Goal: Task Accomplishment & Management: Use online tool/utility

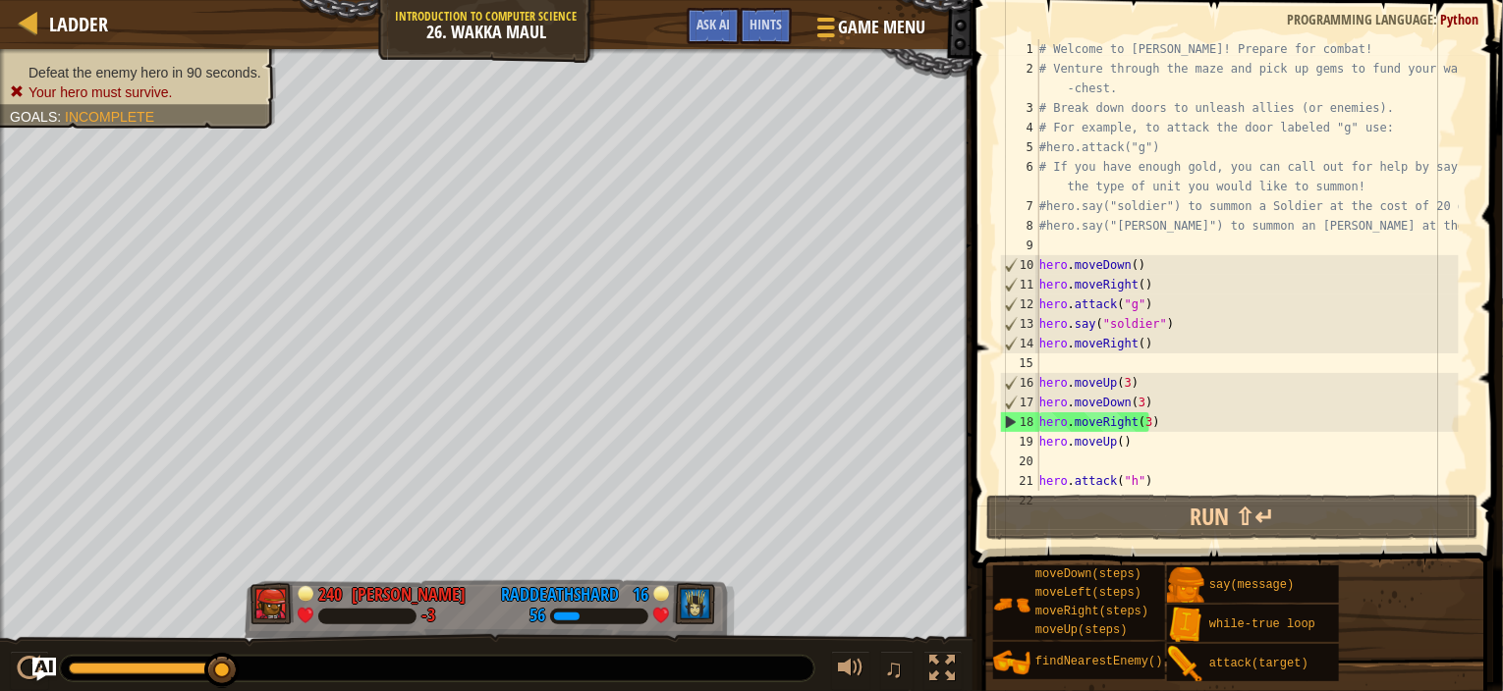
click at [1134, 401] on div "# Welcome to [PERSON_NAME]! Prepare for combat! # Venture through the maze and …" at bounding box center [1246, 284] width 423 height 491
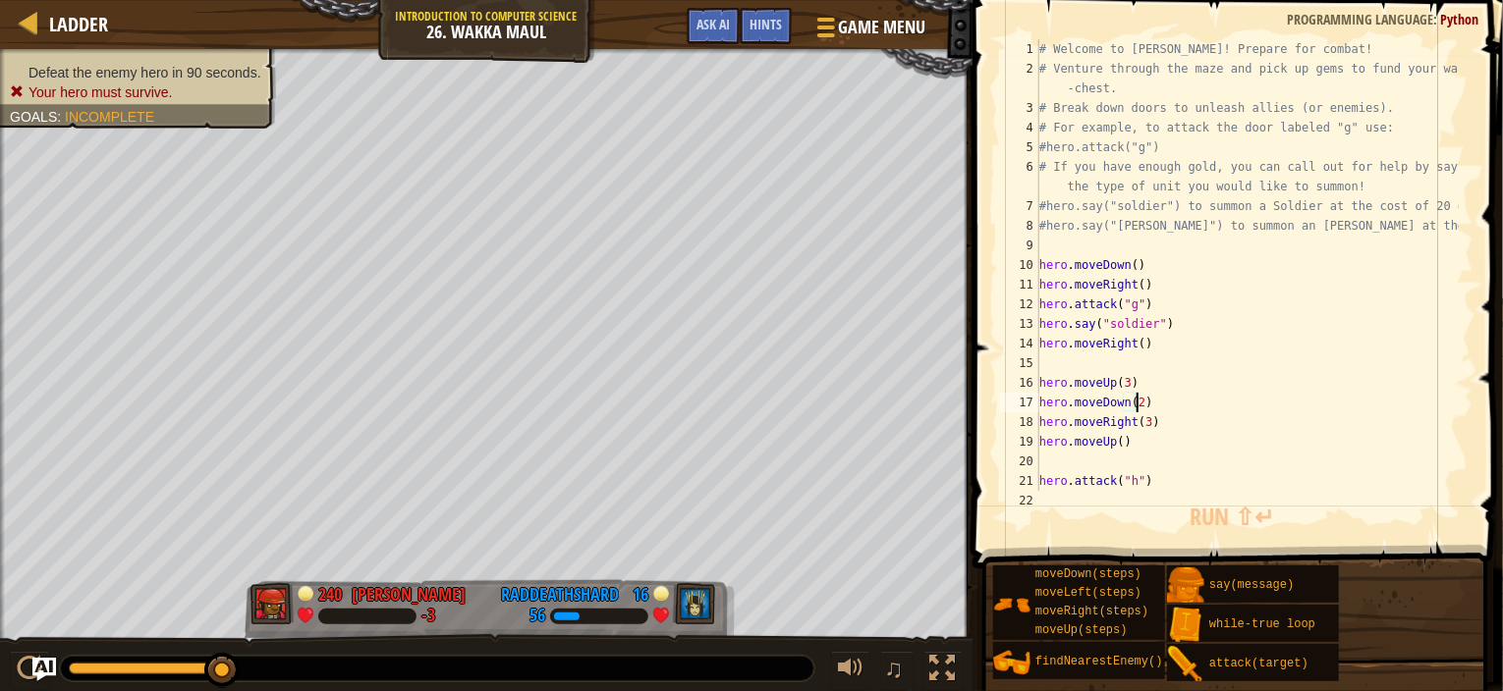
scroll to position [9, 7]
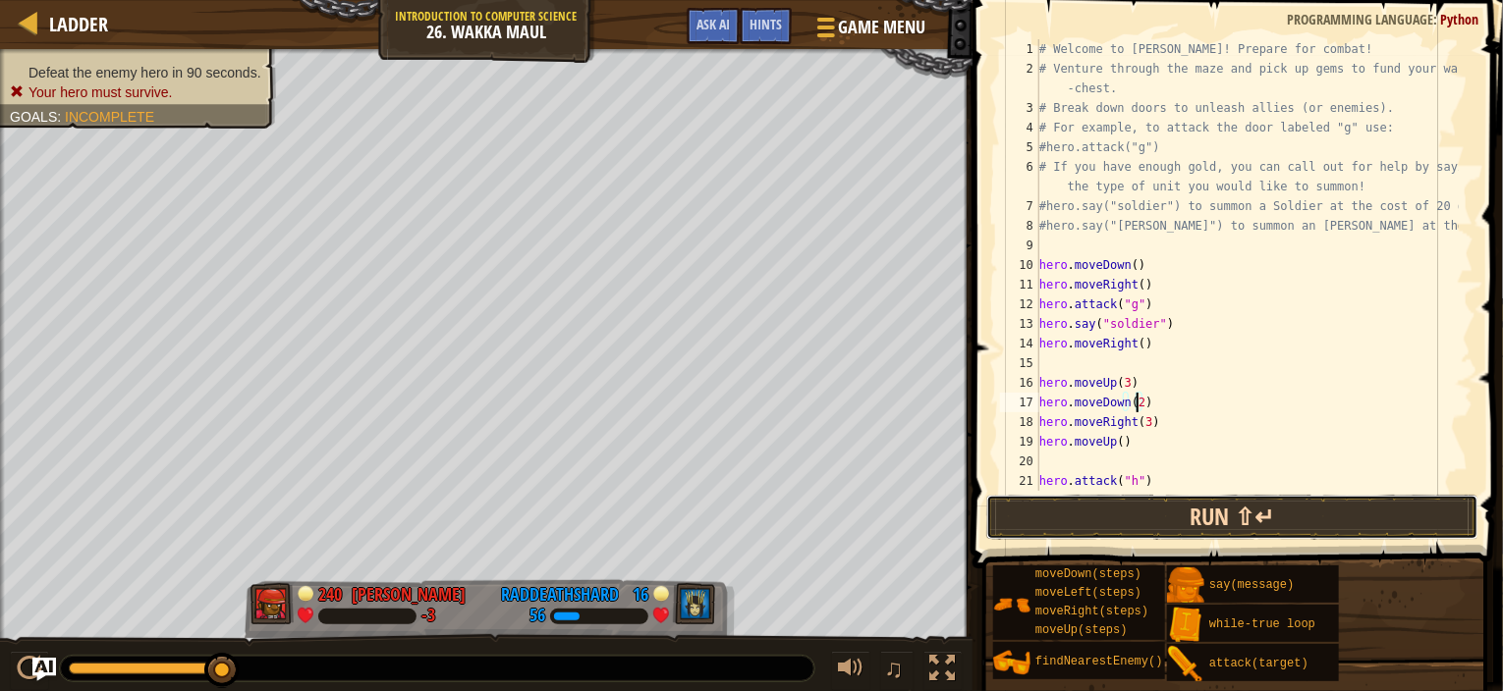
click at [1092, 515] on button "Run ⇧↵" at bounding box center [1232, 517] width 492 height 45
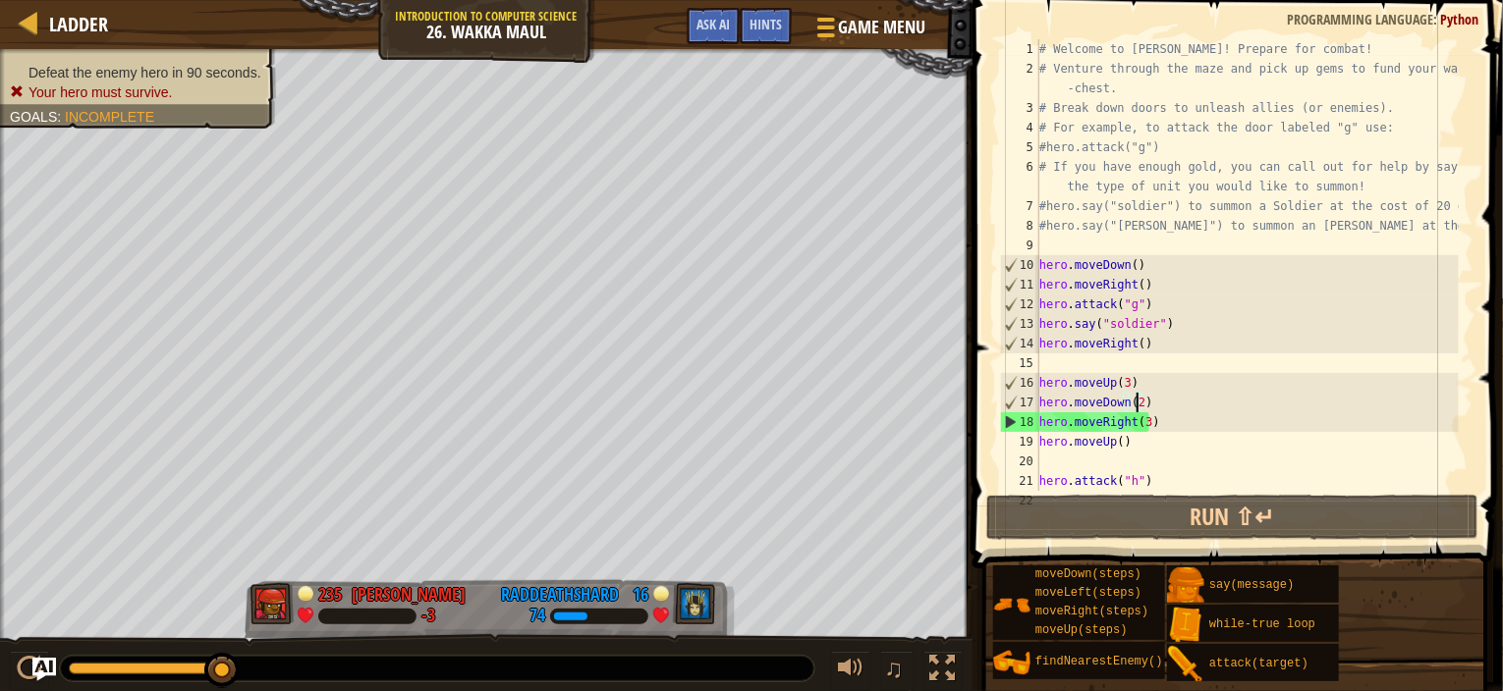
click at [1134, 404] on div "# Welcome to Wakka Maul! Prepare for combat! # Venture through the maze and pic…" at bounding box center [1246, 284] width 423 height 491
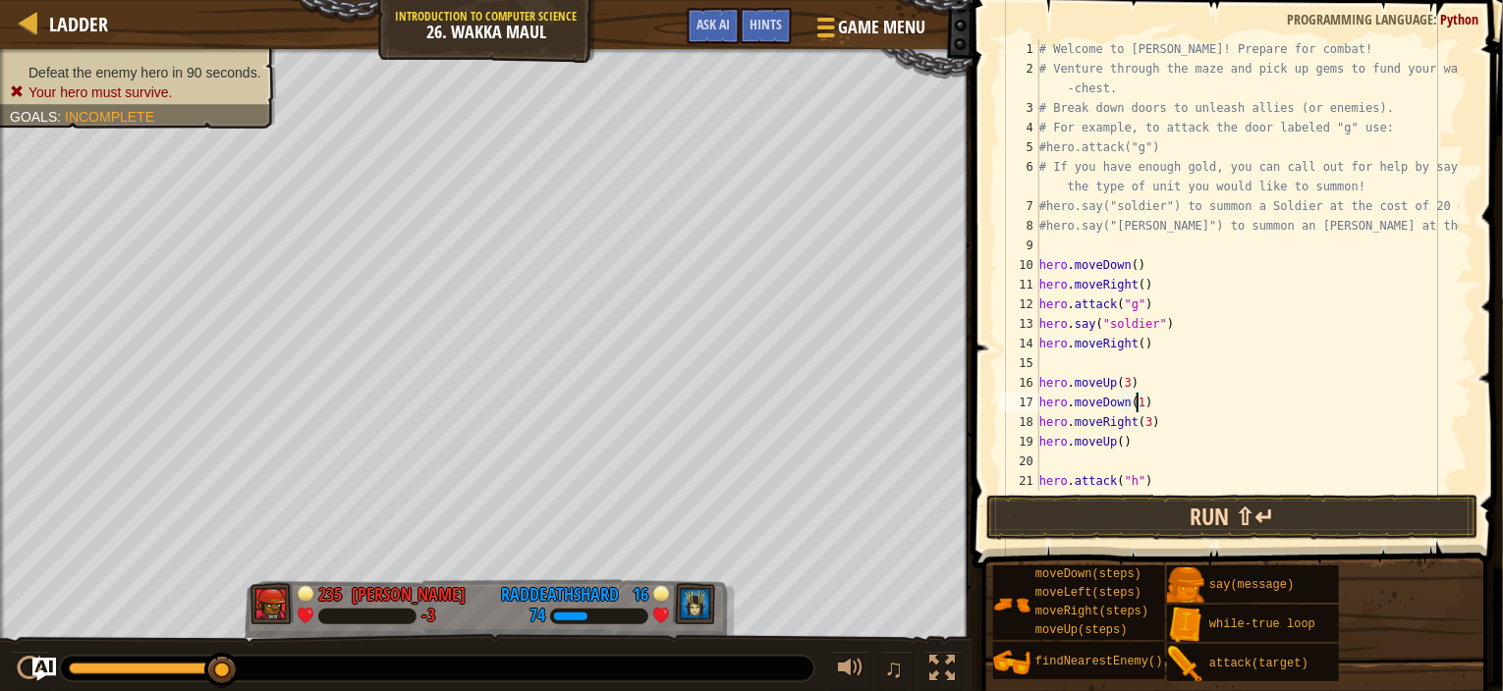
type textarea "hero.moveDown(1)"
click at [1087, 517] on button "Run ⇧↵" at bounding box center [1232, 517] width 492 height 45
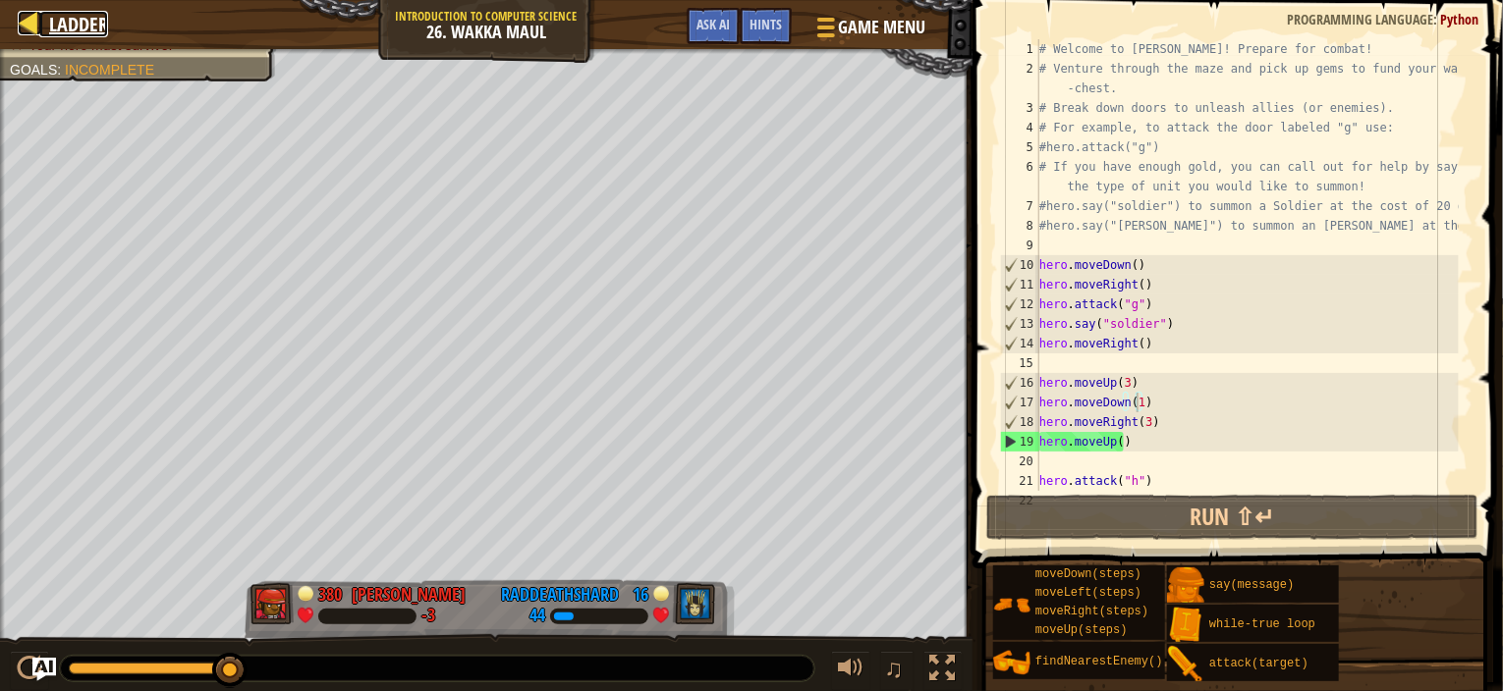
click at [27, 14] on div at bounding box center [30, 23] width 25 height 25
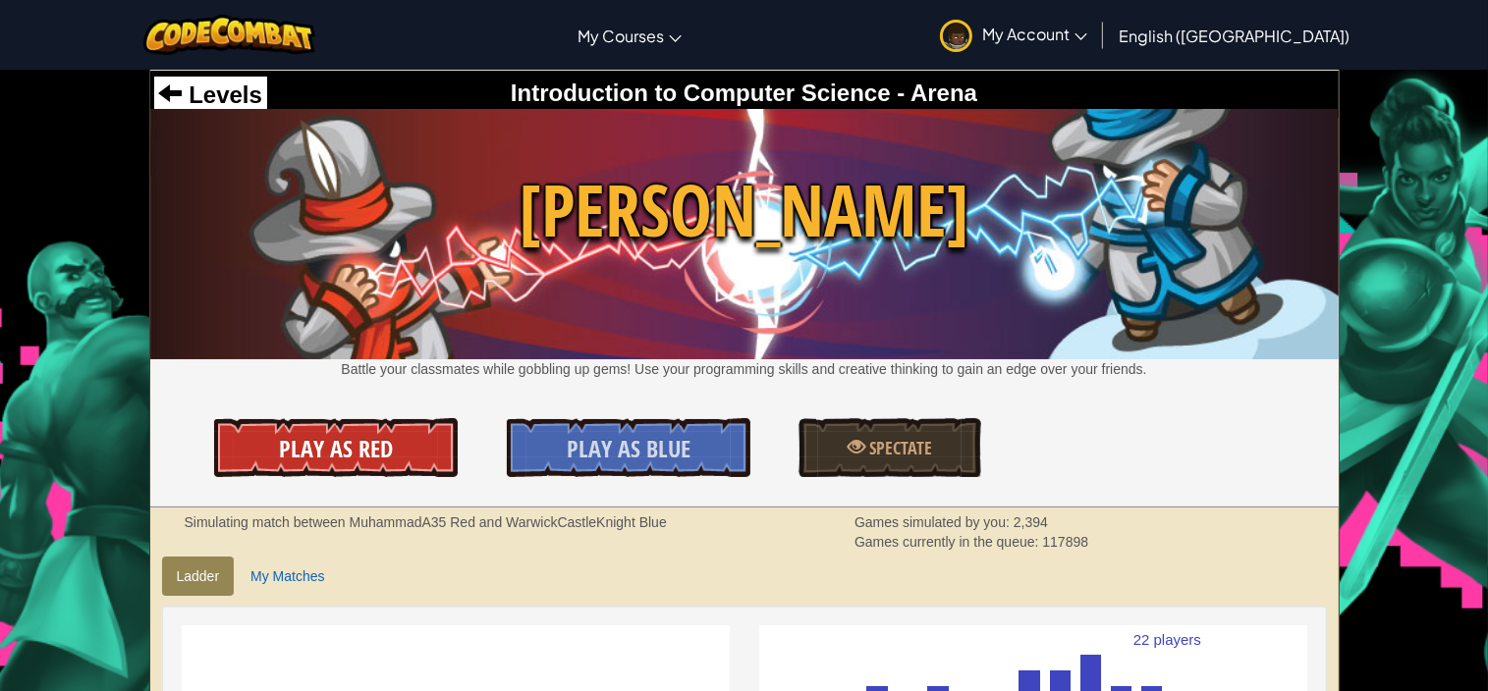
click at [231, 449] on link "Play As Red" at bounding box center [336, 447] width 244 height 59
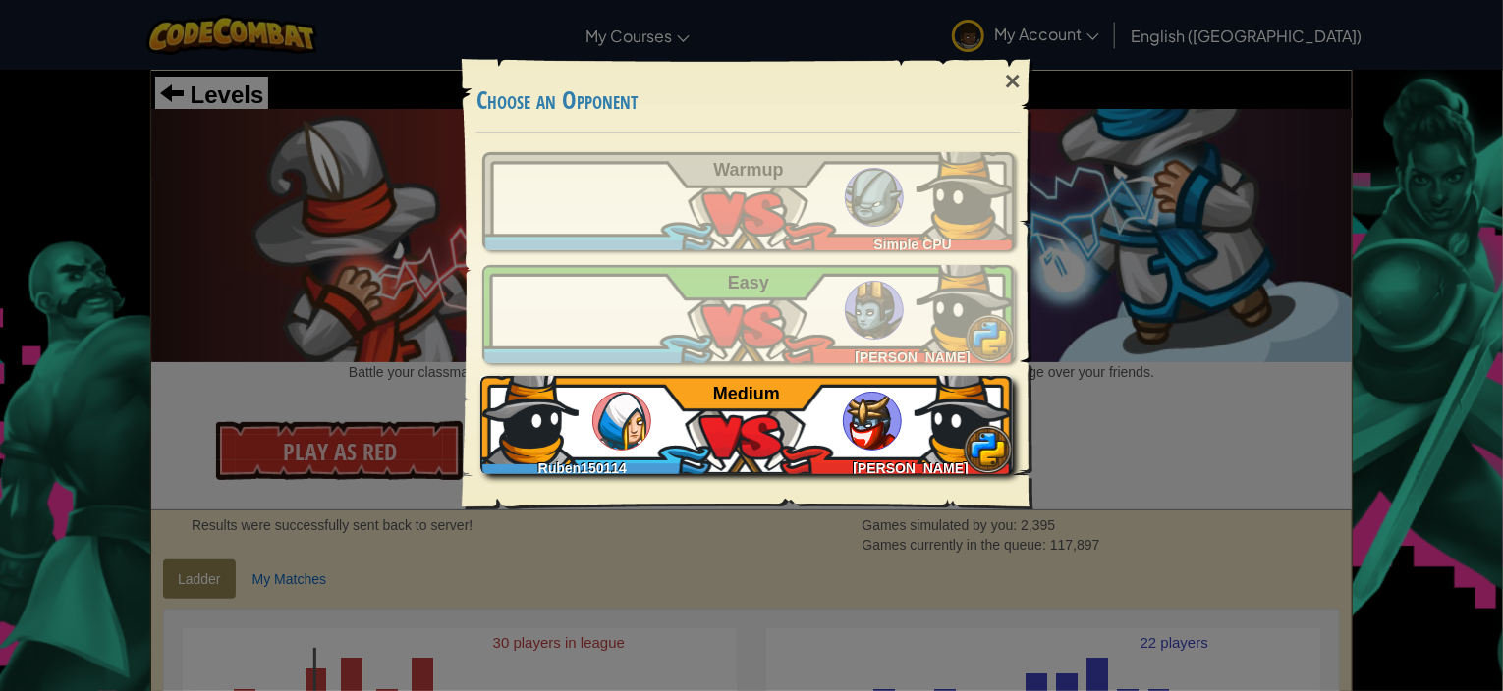
click at [586, 441] on div "Ruben150114 Rona N Medium" at bounding box center [746, 425] width 532 height 98
